Goal: Task Accomplishment & Management: Use online tool/utility

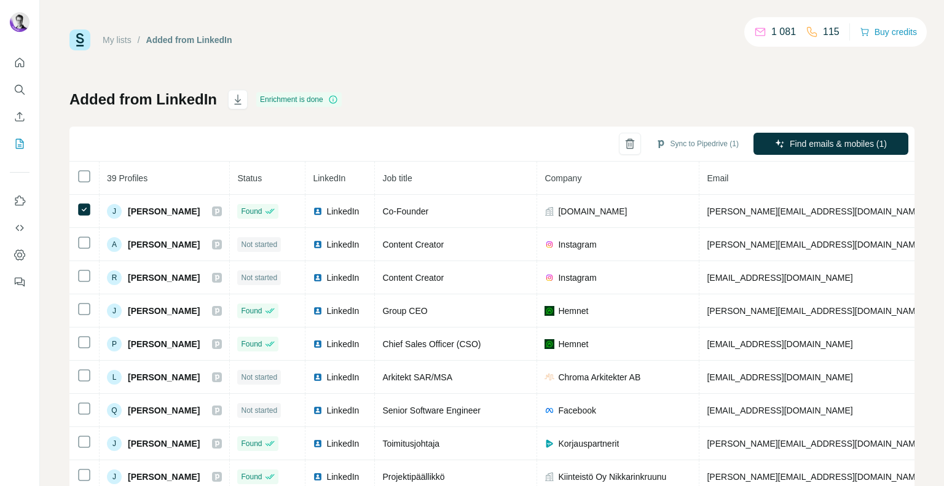
scroll to position [0, 30]
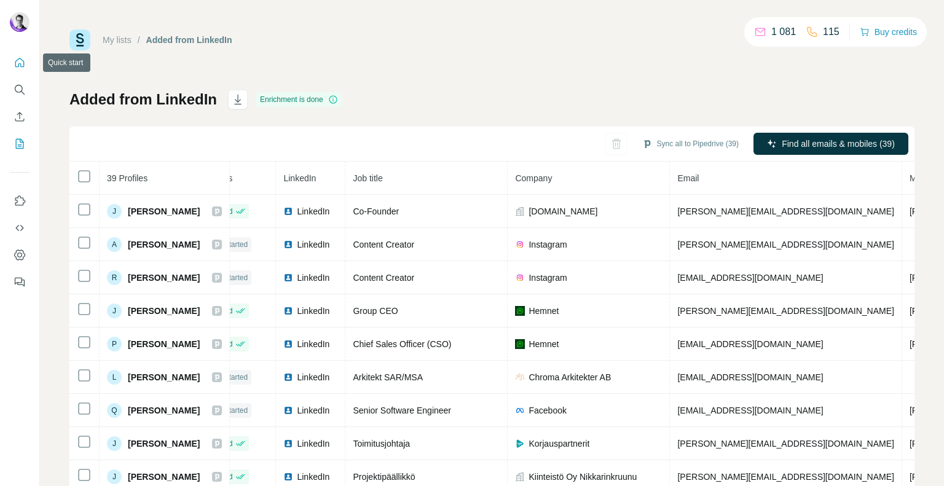
click at [17, 71] on button "Quick start" at bounding box center [20, 63] width 20 height 22
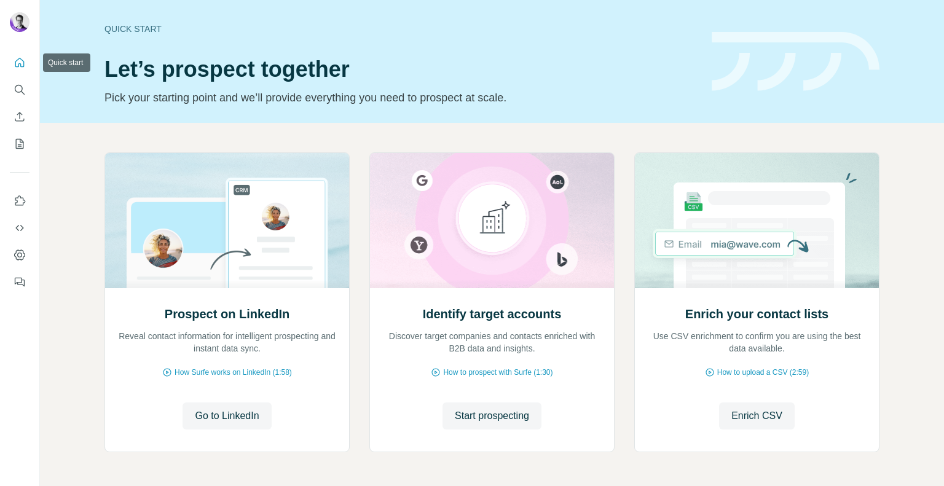
click at [22, 59] on icon "Quick start" at bounding box center [19, 62] width 9 height 9
click at [17, 90] on icon "Search" at bounding box center [20, 90] width 12 height 12
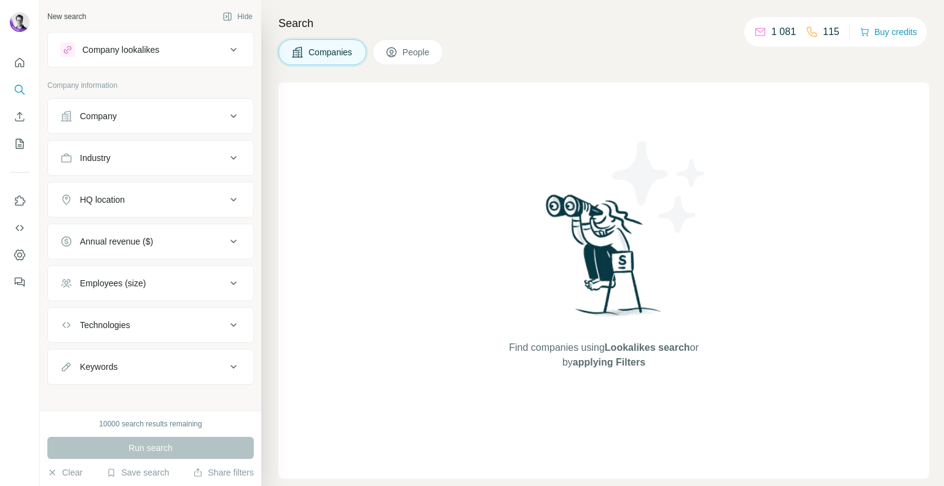
click at [132, 113] on div "Company" at bounding box center [143, 116] width 166 height 12
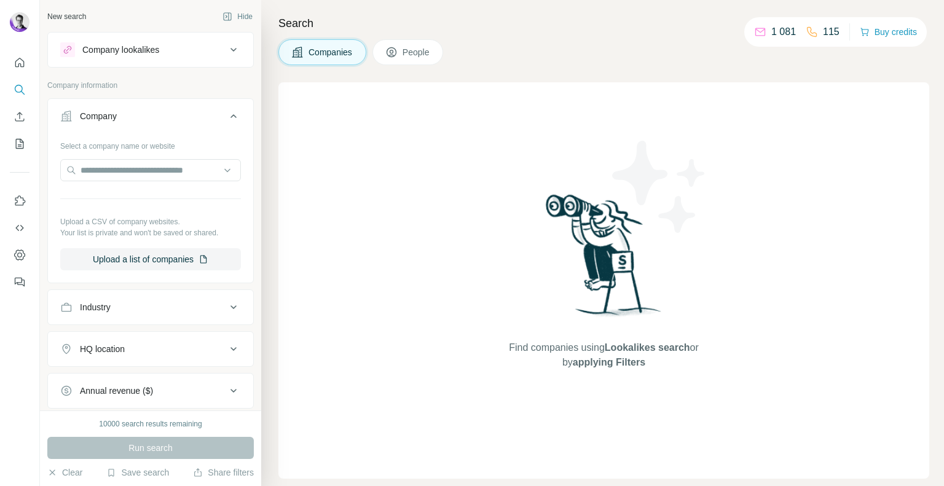
click at [114, 307] on div "Industry" at bounding box center [143, 307] width 166 height 12
click at [103, 329] on div at bounding box center [144, 338] width 152 height 21
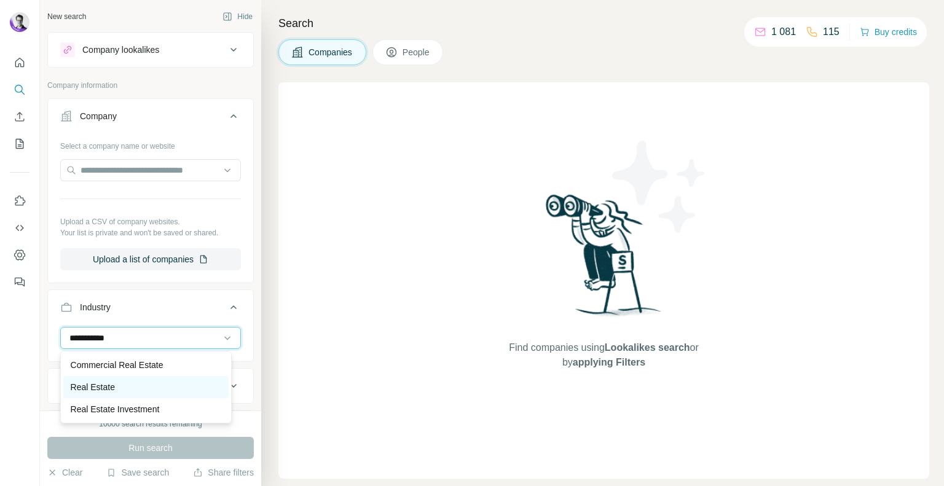
type input "**********"
click at [109, 385] on p "Real Estate" at bounding box center [93, 387] width 44 height 12
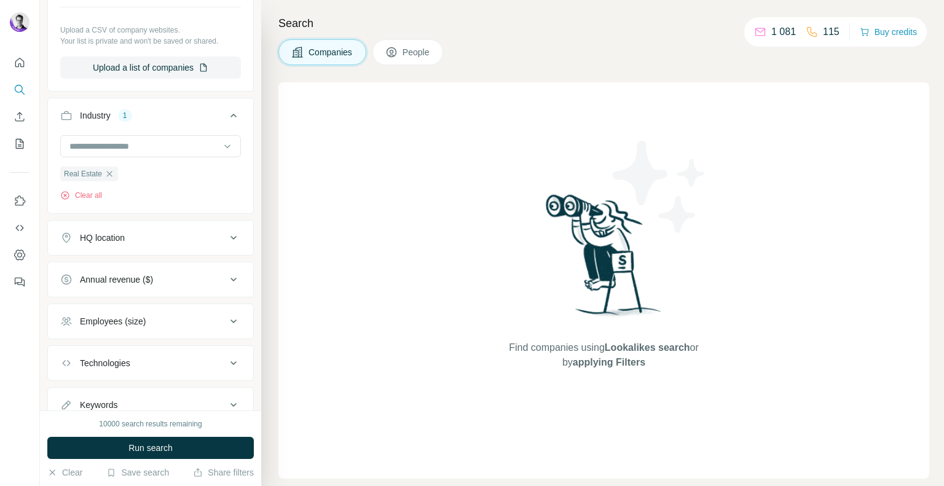
scroll to position [193, 0]
click at [109, 231] on div "HQ location" at bounding box center [102, 237] width 45 height 12
click at [98, 260] on input "text" at bounding box center [150, 267] width 181 height 22
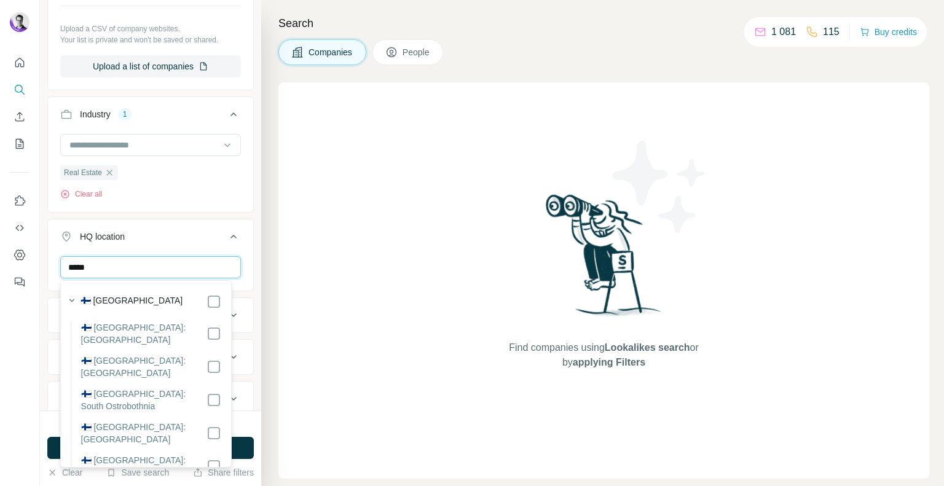
type input "*****"
click at [186, 225] on button "HQ location 1" at bounding box center [150, 239] width 205 height 34
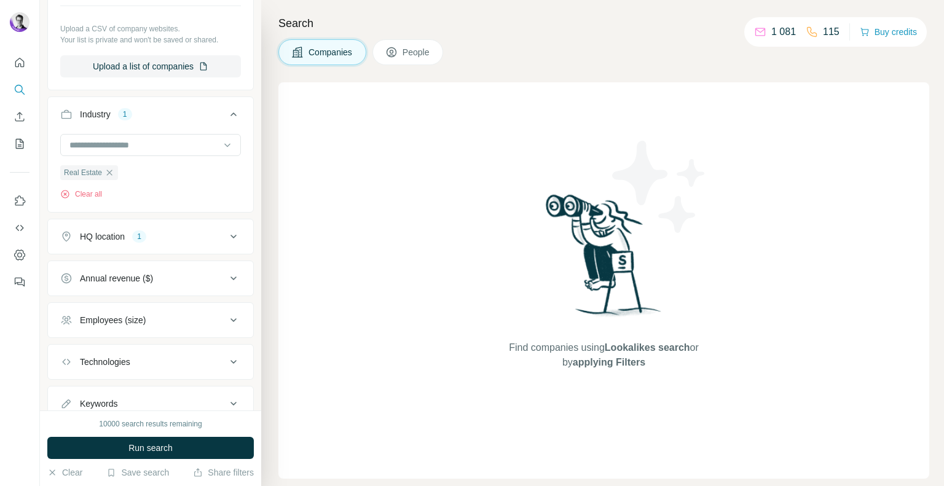
scroll to position [232, 0]
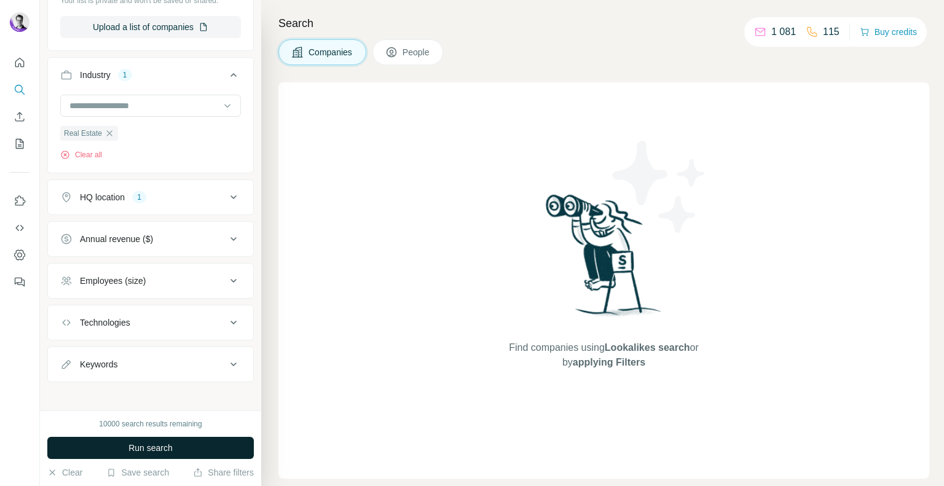
click at [130, 447] on span "Run search" at bounding box center [151, 448] width 44 height 12
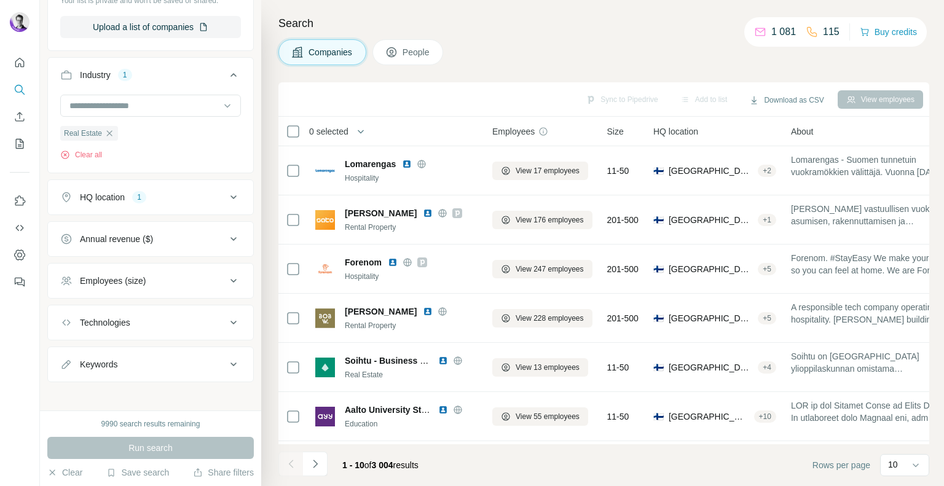
click at [144, 241] on div "Annual revenue ($)" at bounding box center [116, 239] width 73 height 12
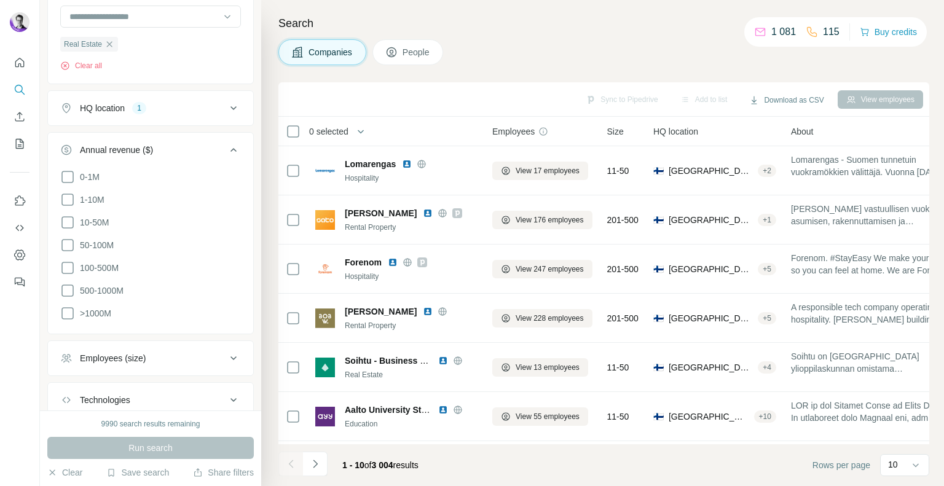
scroll to position [402, 0]
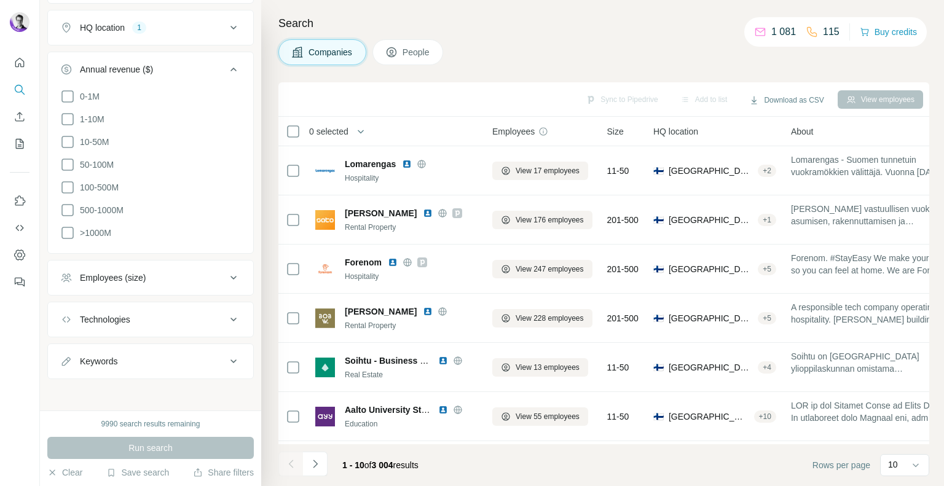
click at [91, 272] on div "Employees (size)" at bounding box center [113, 278] width 66 height 12
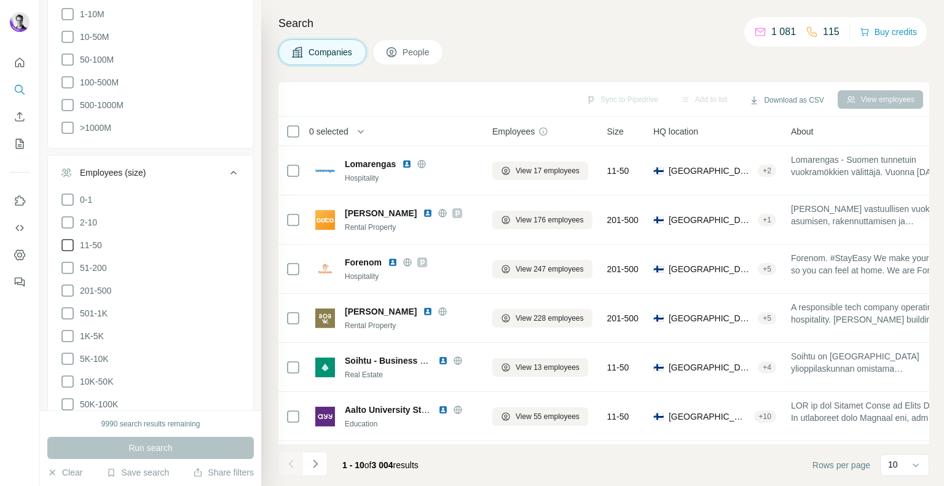
scroll to position [508, 0]
click at [71, 287] on icon at bounding box center [67, 290] width 15 height 15
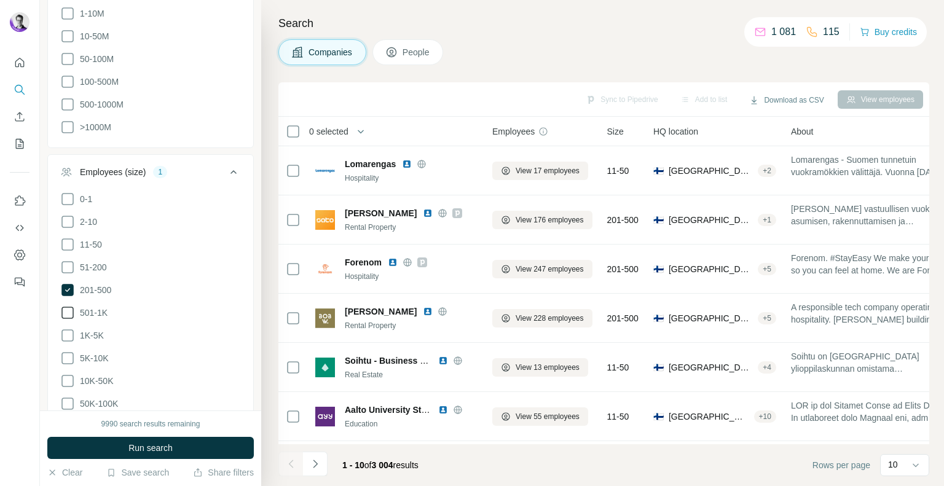
click at [71, 311] on icon at bounding box center [67, 313] width 15 height 15
click at [70, 328] on icon at bounding box center [67, 335] width 15 height 15
click at [68, 354] on icon at bounding box center [67, 358] width 15 height 15
click at [68, 378] on icon at bounding box center [67, 381] width 15 height 15
click at [66, 402] on icon at bounding box center [67, 404] width 15 height 15
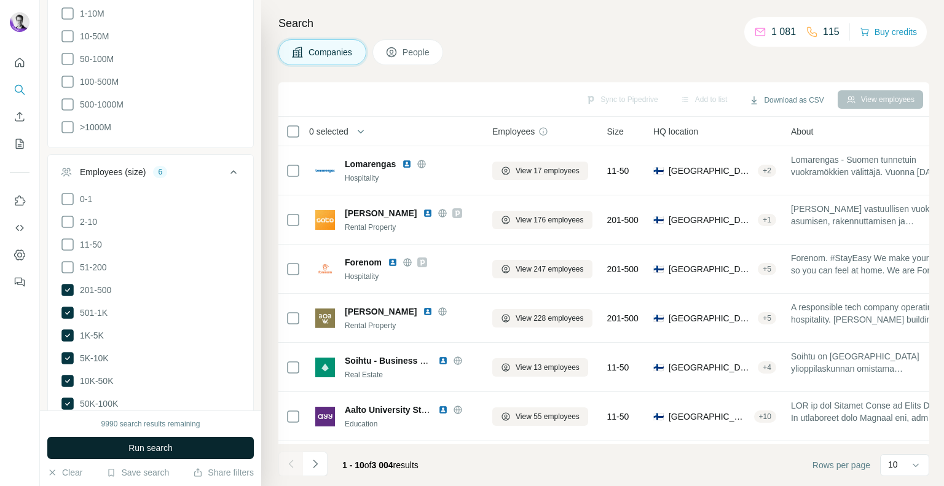
click at [106, 445] on button "Run search" at bounding box center [150, 448] width 207 height 22
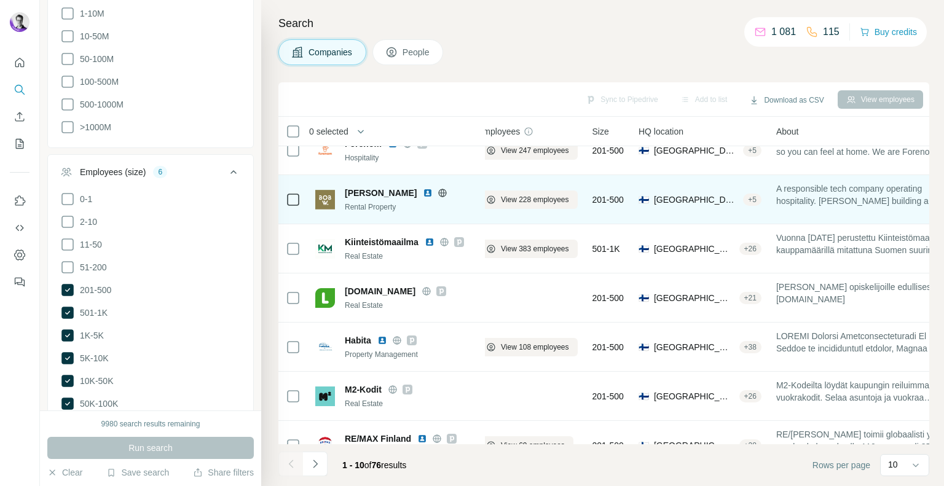
scroll to position [0, 15]
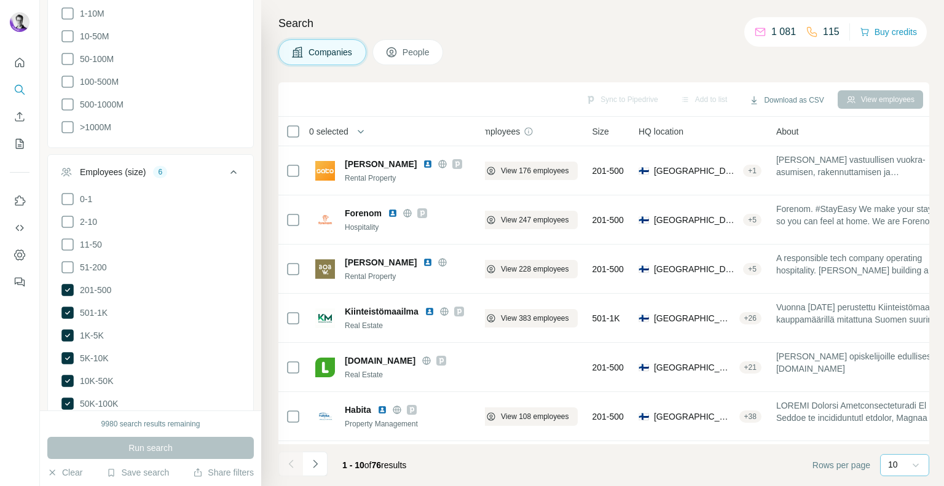
click at [911, 467] on icon at bounding box center [916, 465] width 12 height 12
click at [908, 378] on div "60" at bounding box center [905, 371] width 43 height 22
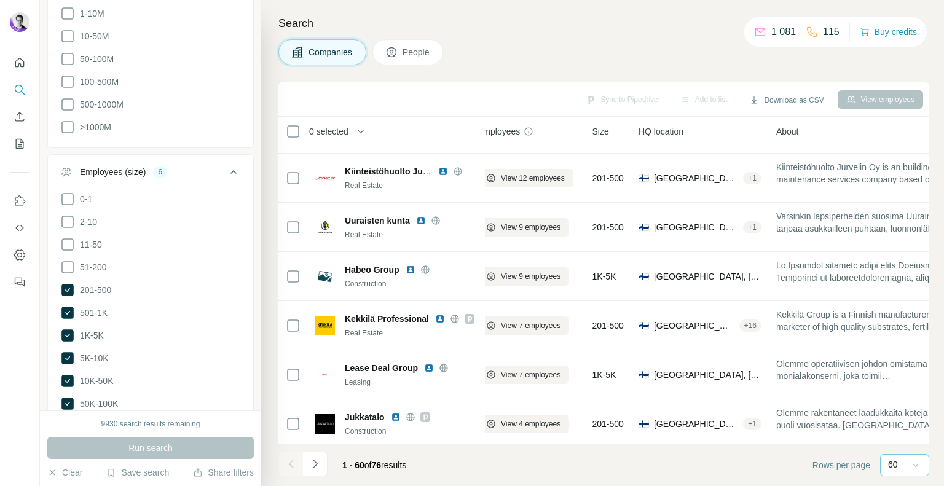
scroll to position [2659, 15]
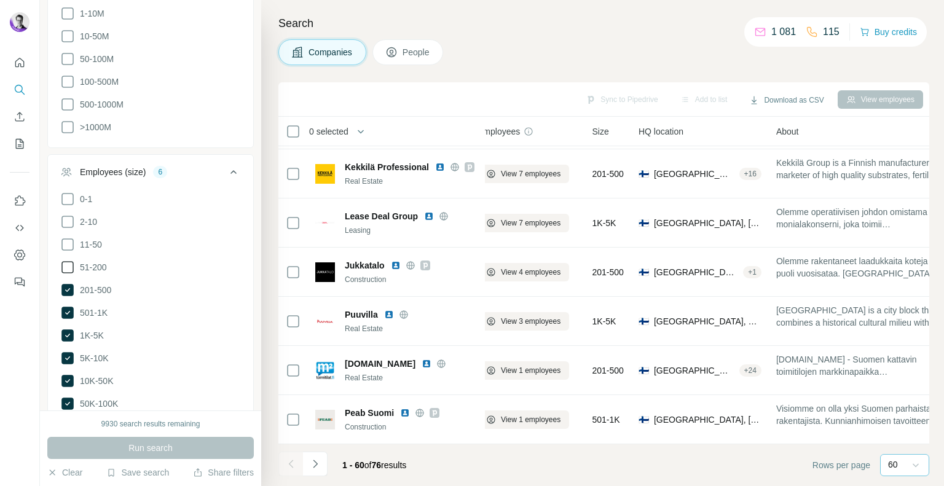
click at [69, 270] on icon at bounding box center [67, 267] width 12 height 12
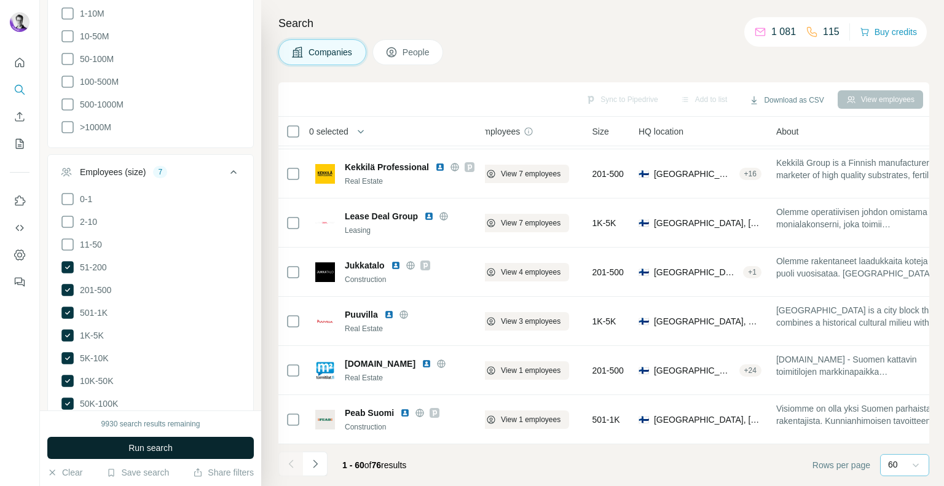
click at [144, 441] on button "Run search" at bounding box center [150, 448] width 207 height 22
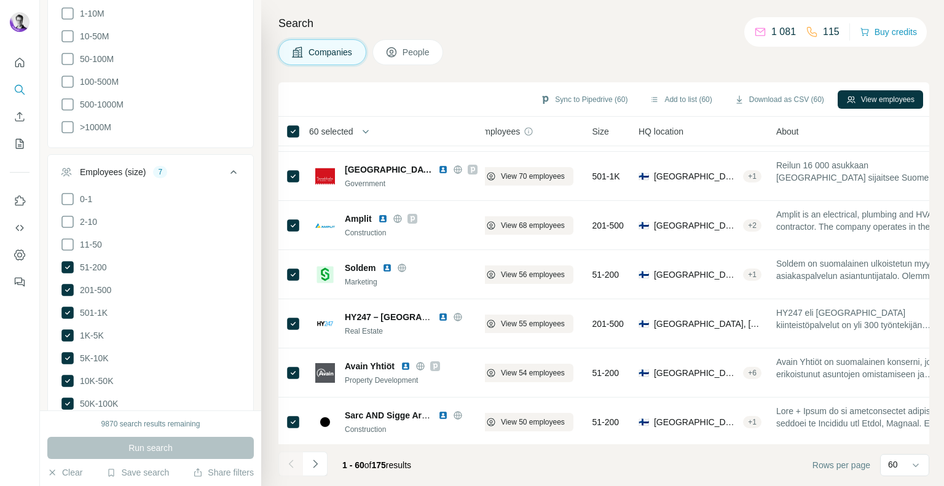
scroll to position [2659, 15]
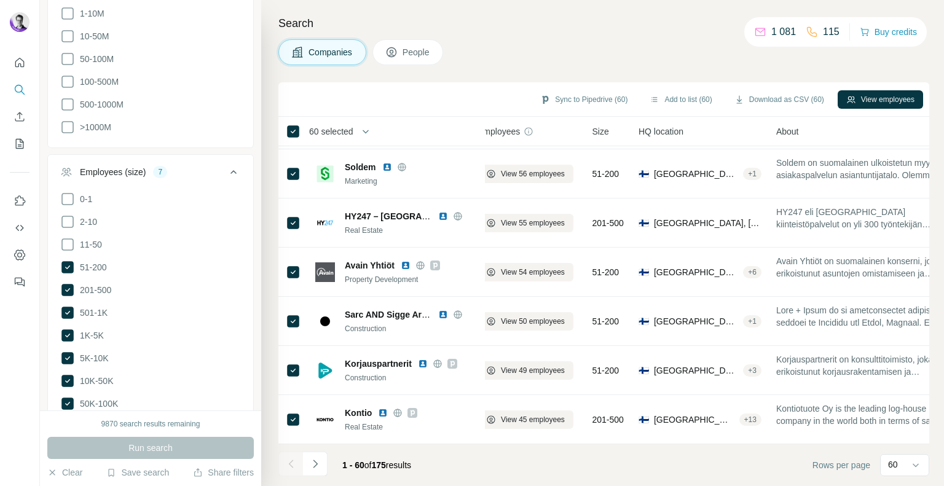
click at [846, 467] on span "Rows per page" at bounding box center [842, 465] width 58 height 12
click at [902, 474] on div "60" at bounding box center [903, 465] width 31 height 21
click at [898, 425] on div "20" at bounding box center [905, 416] width 43 height 22
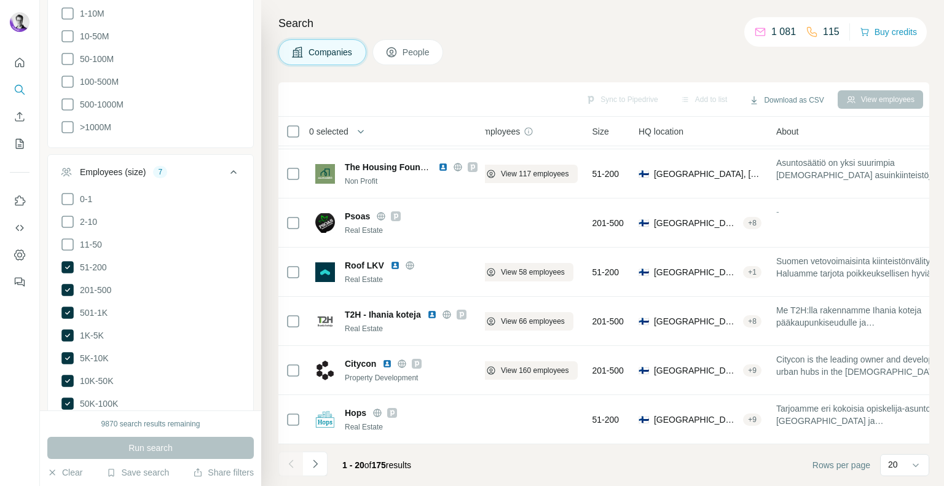
scroll to position [691, 579]
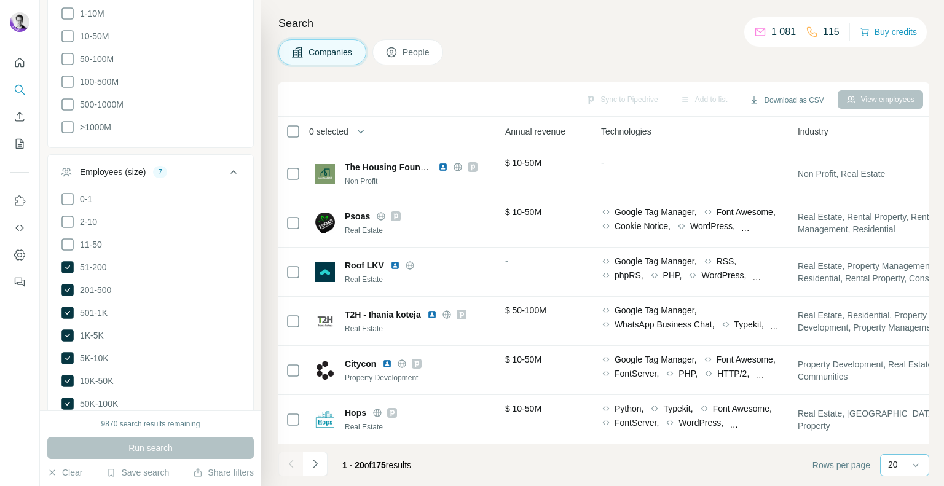
click at [900, 464] on div "20" at bounding box center [903, 465] width 31 height 12
click at [893, 445] on div "10" at bounding box center [905, 438] width 43 height 22
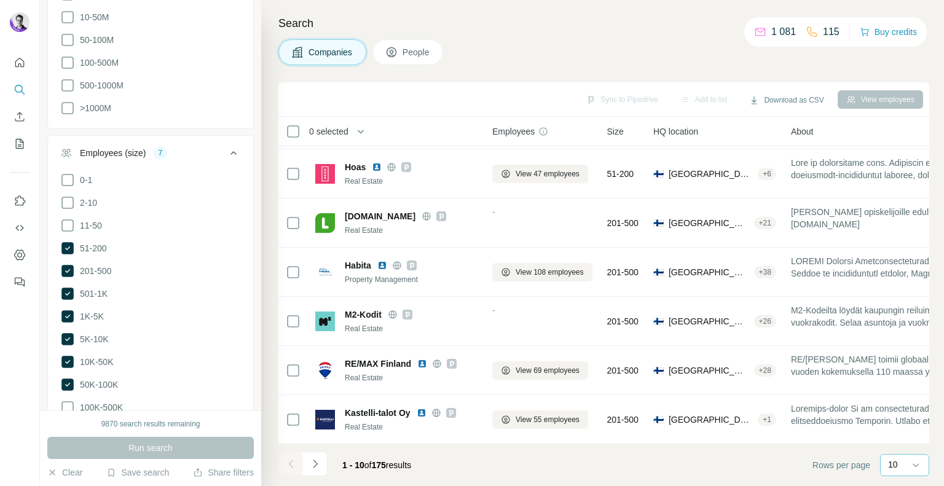
scroll to position [699, 0]
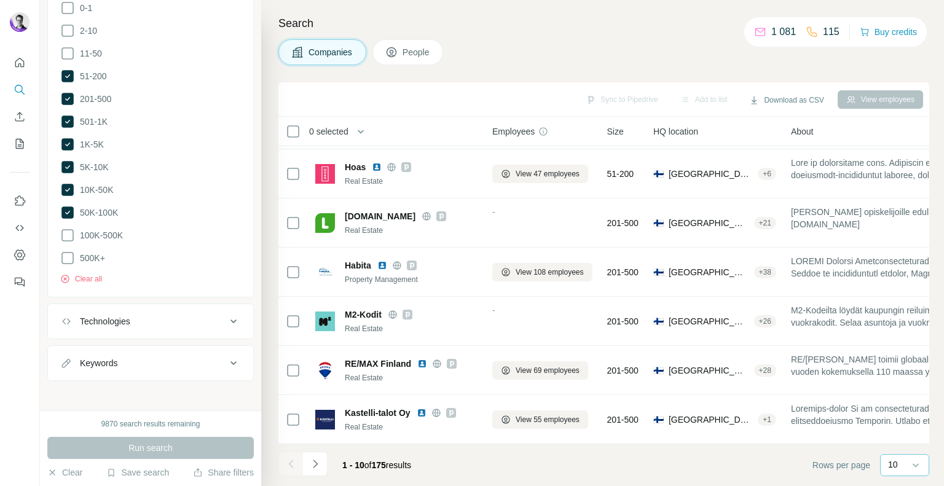
click at [177, 320] on div "Technologies" at bounding box center [143, 321] width 166 height 12
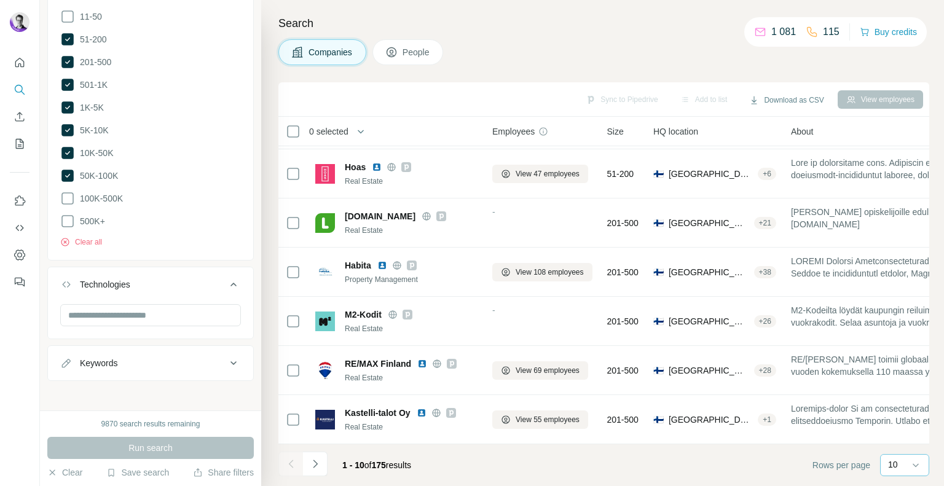
click at [188, 286] on div "Technologies" at bounding box center [143, 285] width 166 height 12
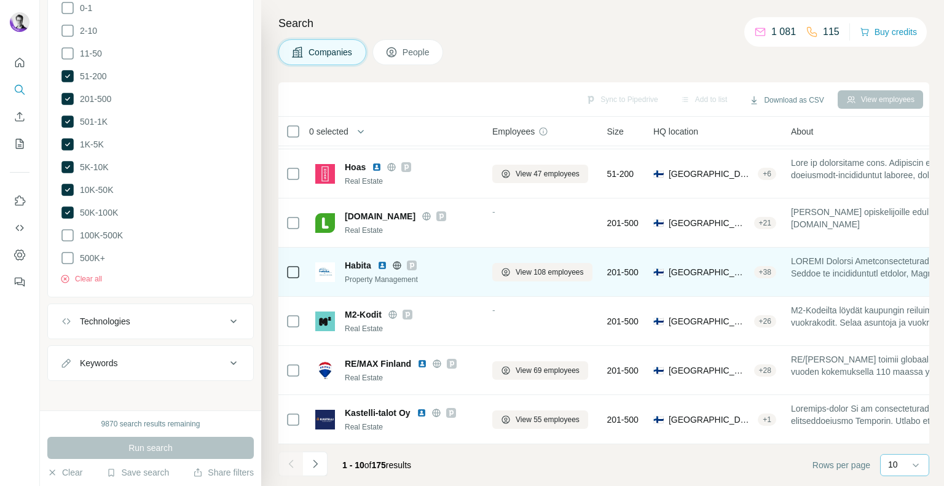
click at [380, 261] on img at bounding box center [383, 266] width 10 height 10
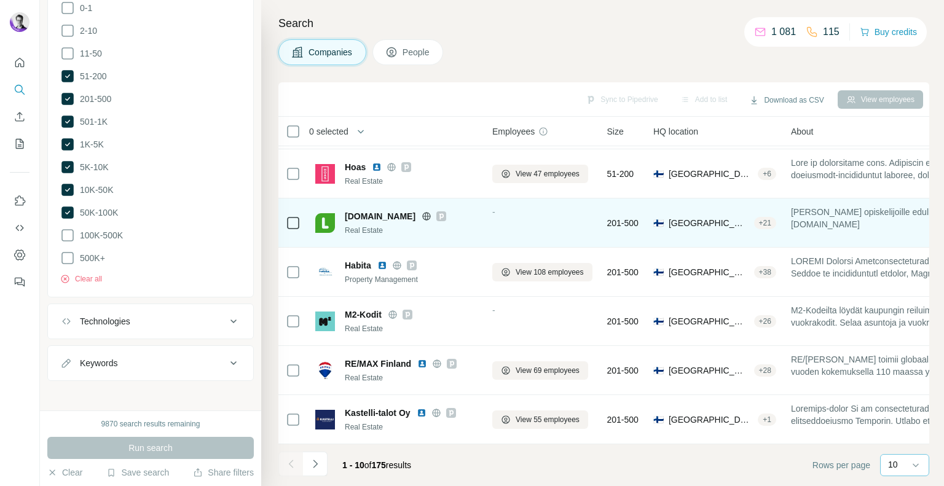
click at [422, 212] on icon at bounding box center [427, 217] width 10 height 10
click at [440, 213] on icon at bounding box center [442, 216] width 4 height 6
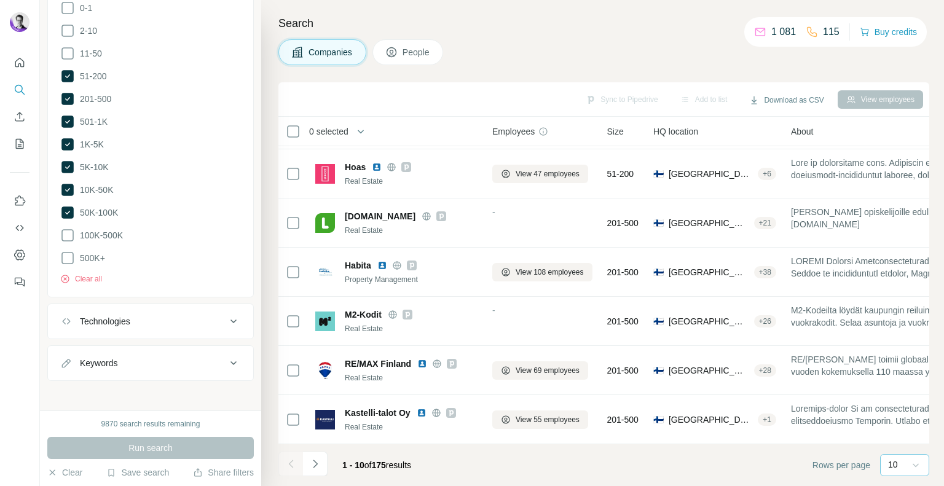
click at [911, 467] on icon at bounding box center [916, 465] width 12 height 12
click at [897, 373] on p "60" at bounding box center [896, 371] width 10 height 12
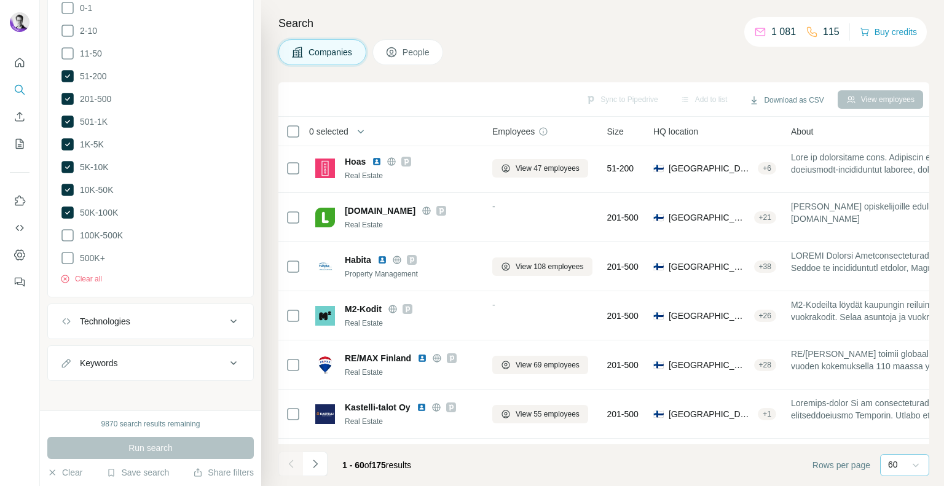
click at [301, 133] on div "0 selected" at bounding box center [325, 131] width 48 height 12
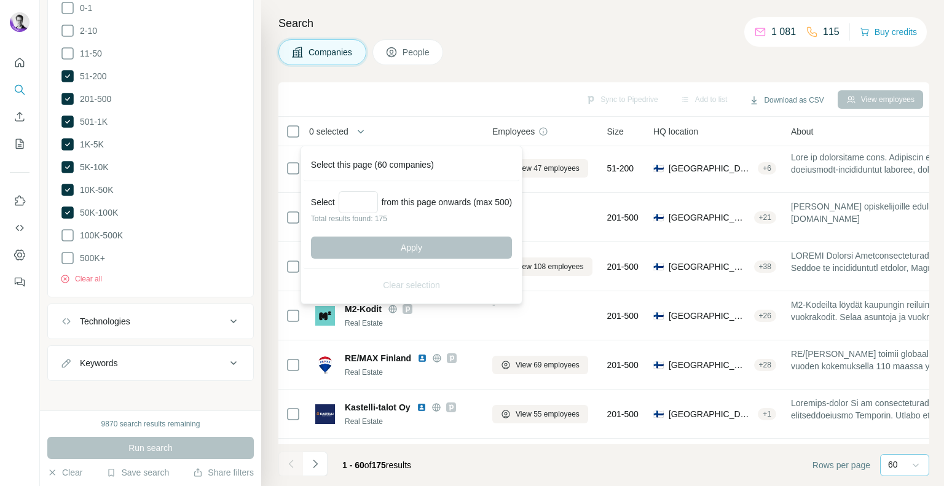
click at [328, 109] on div "Sync to Pipedrive Add to list Download as CSV View employees" at bounding box center [604, 100] width 639 height 22
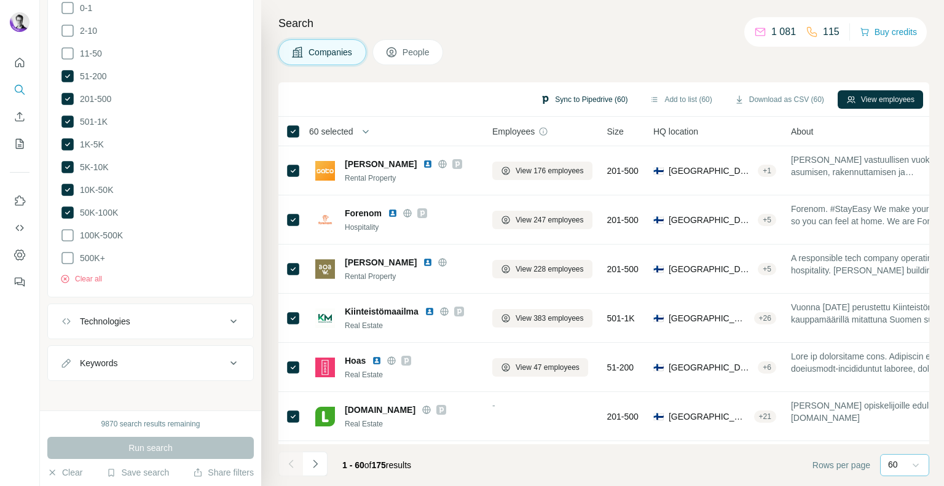
click at [570, 100] on button "Sync to Pipedrive (60)" at bounding box center [584, 99] width 105 height 18
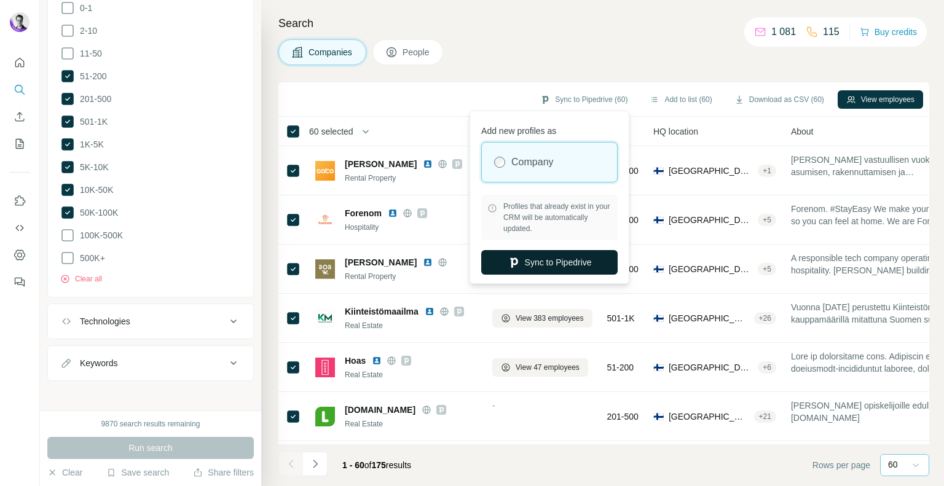
click at [541, 264] on button "Sync to Pipedrive" at bounding box center [549, 262] width 137 height 25
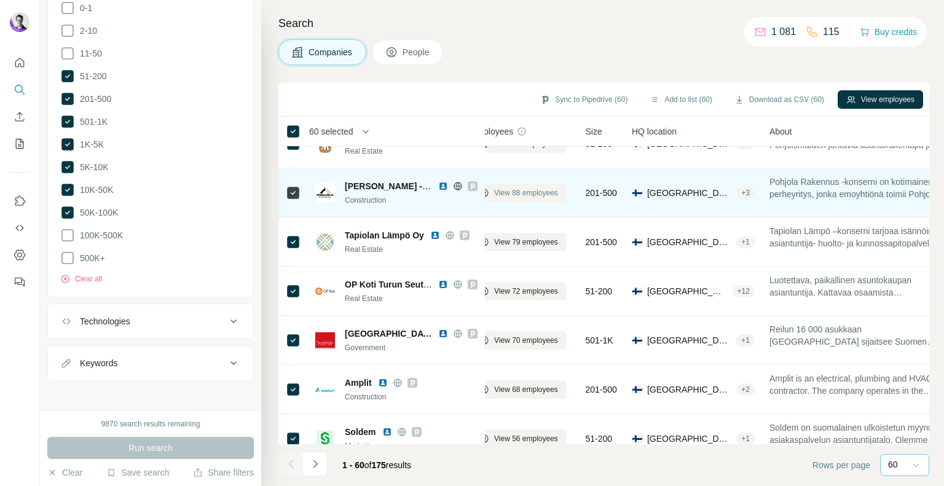
scroll to position [2659, 22]
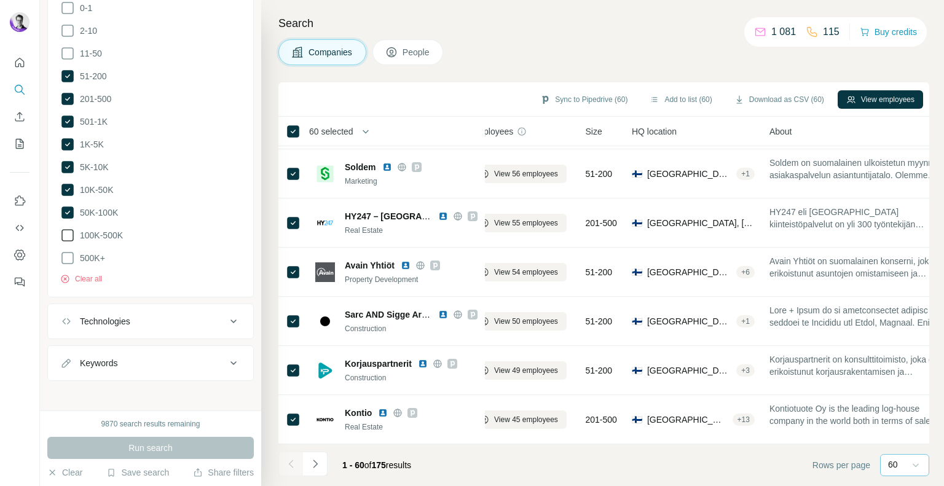
click at [72, 236] on icon at bounding box center [67, 235] width 12 height 12
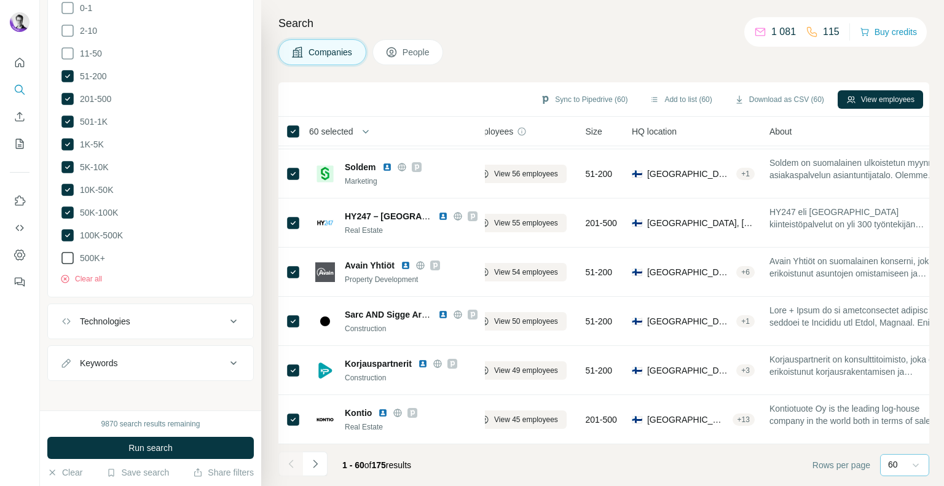
click at [71, 253] on icon at bounding box center [67, 258] width 15 height 15
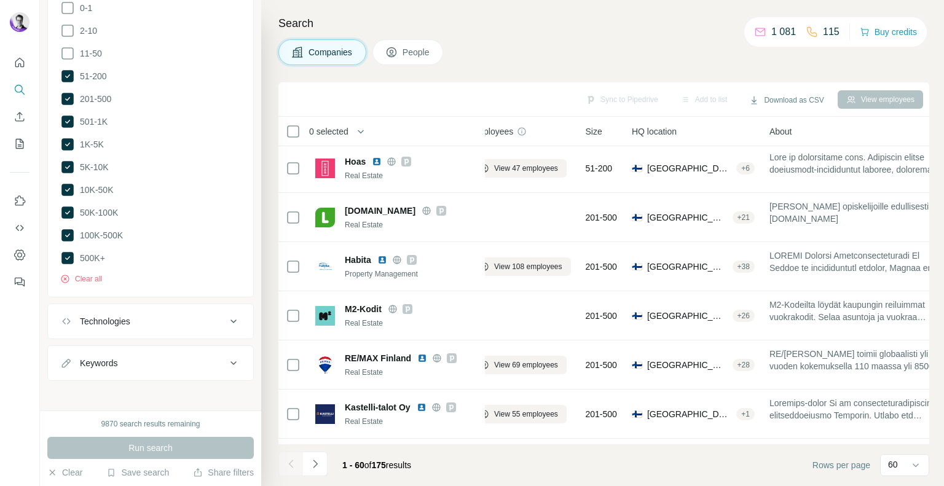
scroll to position [2659, 22]
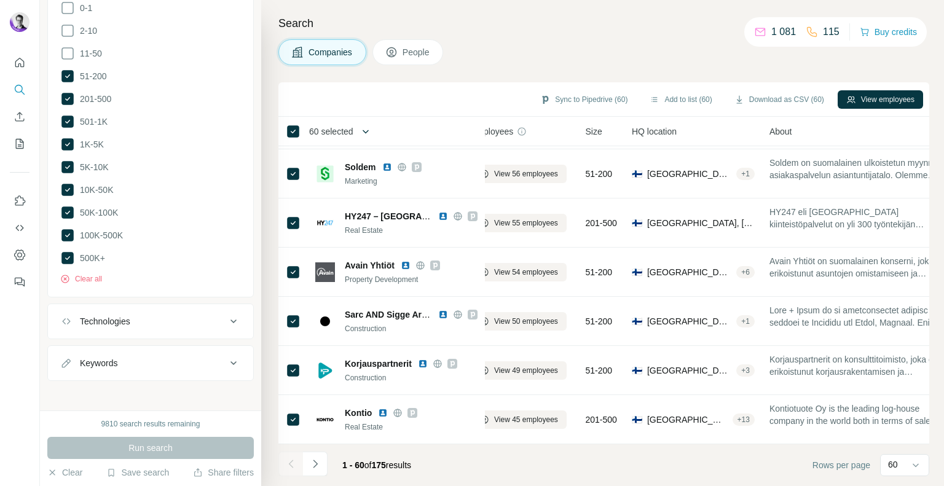
click at [370, 133] on icon "button" at bounding box center [366, 131] width 12 height 12
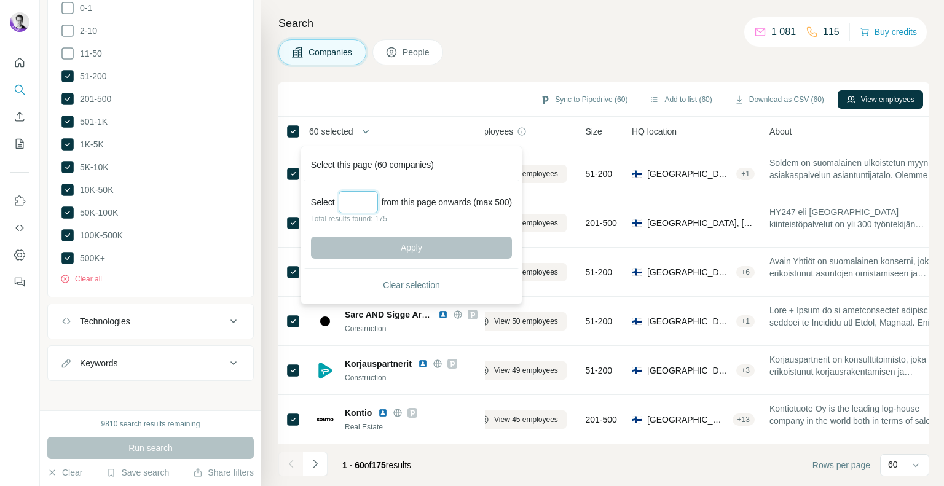
click at [358, 194] on input "Select a number (up to 500)" at bounding box center [358, 202] width 39 height 22
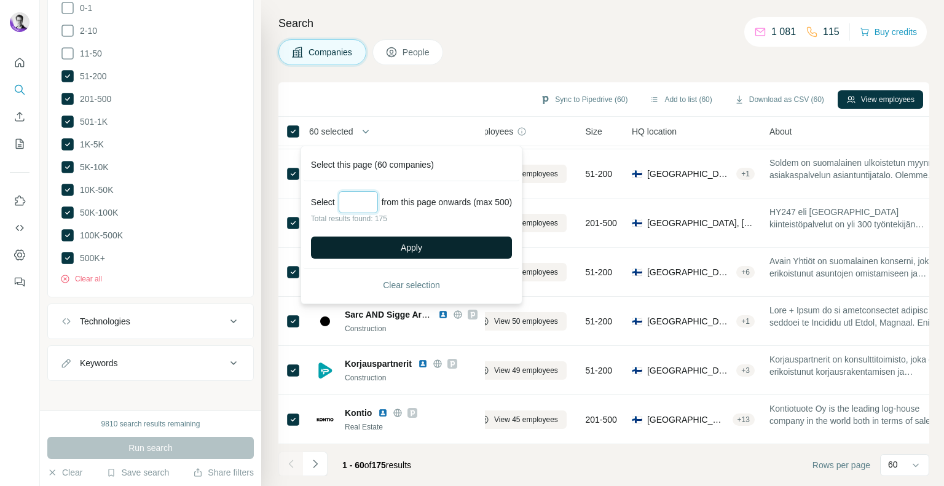
type input "***"
click at [419, 246] on span "Apply" at bounding box center [412, 248] width 22 height 12
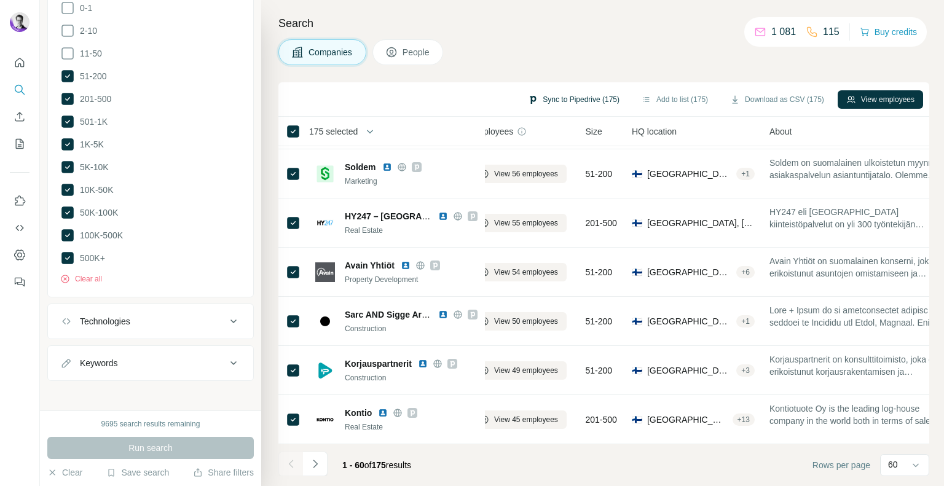
click at [546, 95] on button "Sync to Pipedrive (175)" at bounding box center [574, 99] width 109 height 18
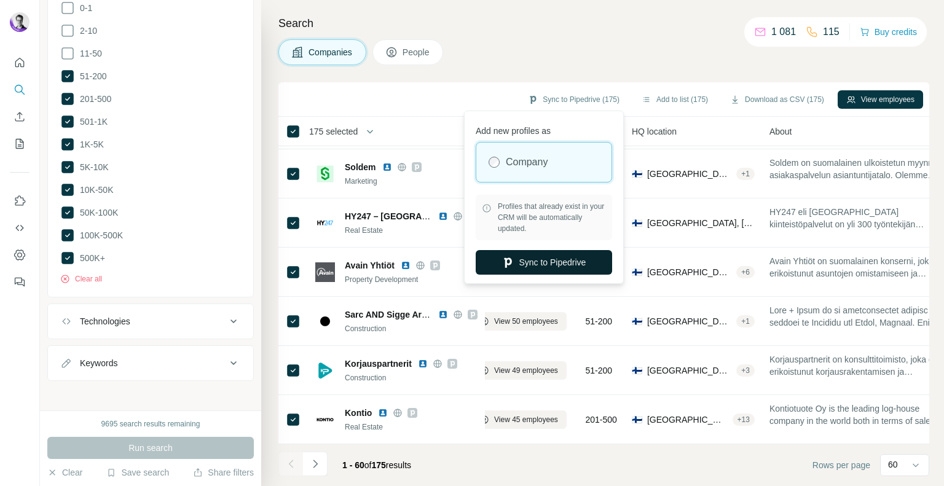
click at [552, 259] on button "Sync to Pipedrive" at bounding box center [544, 262] width 137 height 25
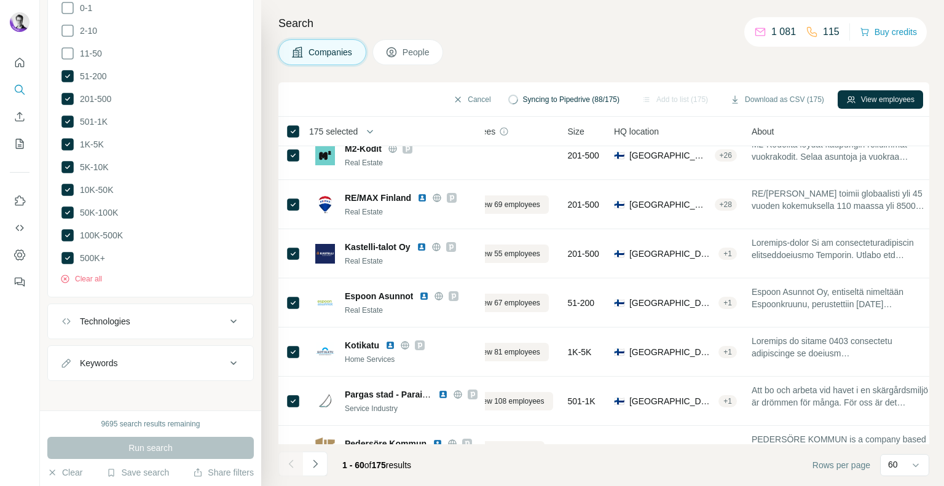
scroll to position [0, 39]
